Goal: Navigation & Orientation: Find specific page/section

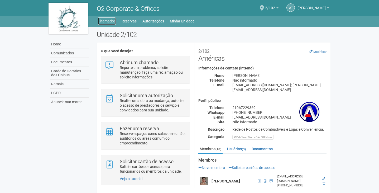
click at [111, 21] on link "Chamados" at bounding box center [107, 20] width 18 height 7
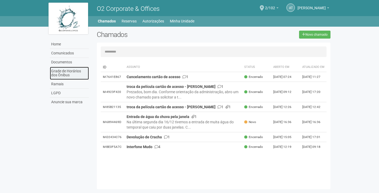
click at [72, 72] on link "Grade de Horários dos Ônibus" at bounding box center [69, 73] width 39 height 13
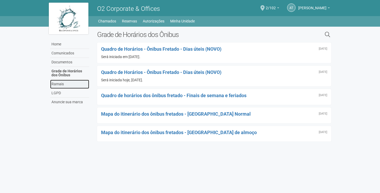
click at [69, 81] on link "Ramais" at bounding box center [69, 84] width 39 height 9
